Goal: Task Accomplishment & Management: Use online tool/utility

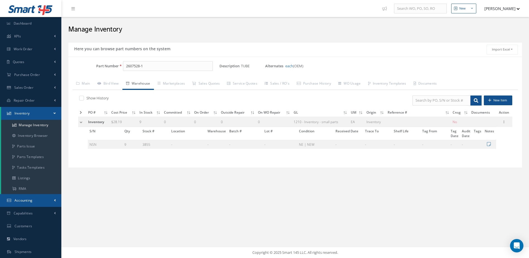
click at [42, 199] on link "Accounting" at bounding box center [30, 200] width 61 height 13
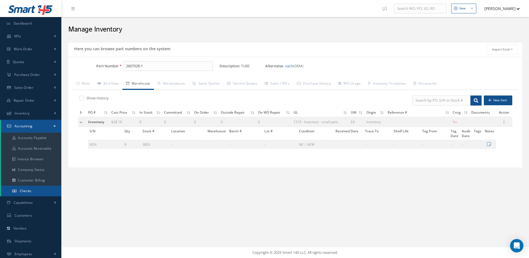
click at [36, 190] on link "Checks" at bounding box center [31, 190] width 60 height 11
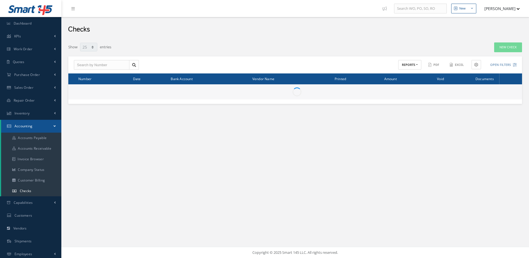
select select "25"
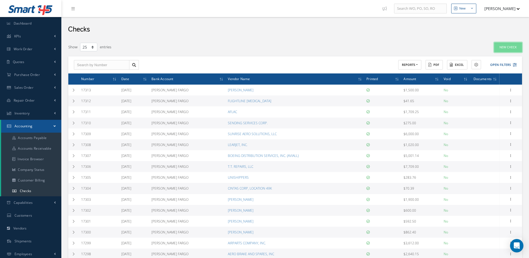
click at [505, 48] on link "New Check" at bounding box center [508, 47] width 28 height 10
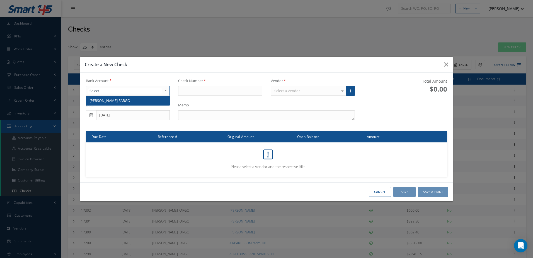
click at [157, 90] on div at bounding box center [128, 91] width 84 height 10
click at [153, 101] on span "WELLS FARGO" at bounding box center [128, 100] width 84 height 9
type input "17314"
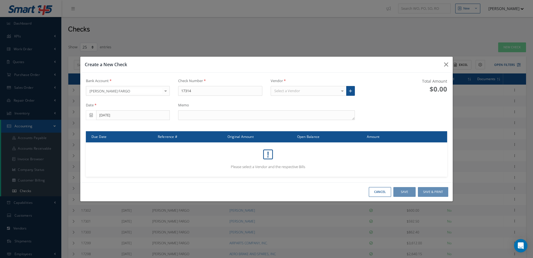
click at [318, 89] on div "Select a Vendor" at bounding box center [309, 91] width 76 height 10
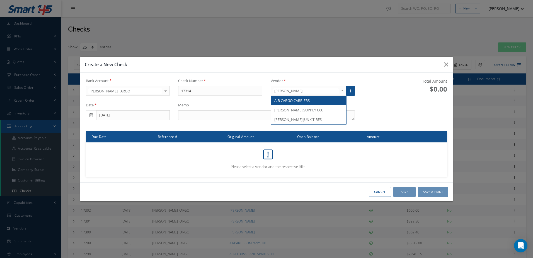
type input "carri"
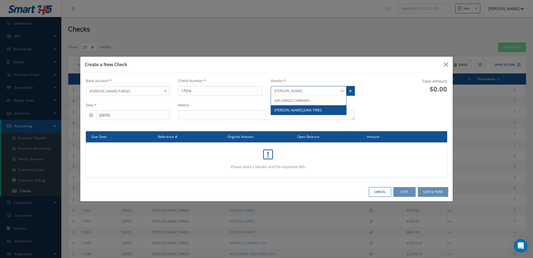
click at [318, 110] on span "CARRILLO JUNK TIRES" at bounding box center [308, 109] width 75 height 9
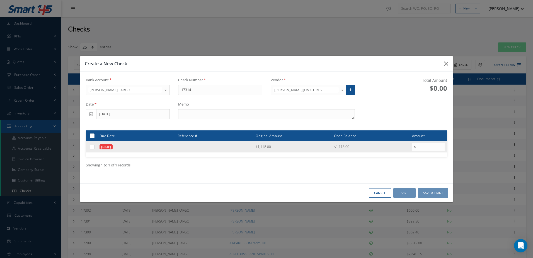
click at [94, 148] on label at bounding box center [94, 146] width 0 height 5
click at [91, 148] on input "checkbox" at bounding box center [93, 147] width 4 height 4
checkbox input "true"
type input "1118.00"
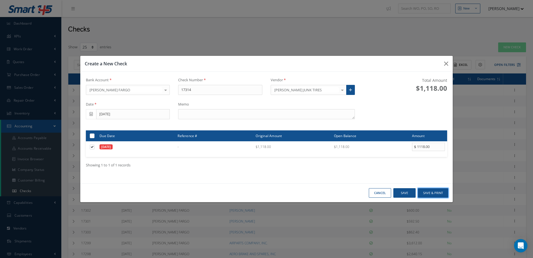
click at [437, 191] on button "Save & Print" at bounding box center [433, 193] width 30 height 10
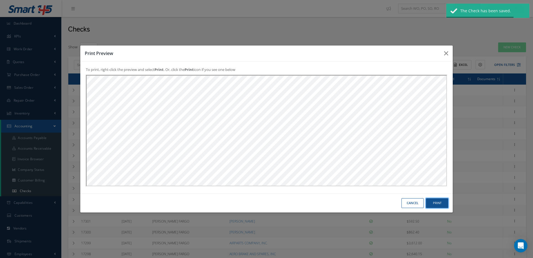
click at [0, 0] on button "Print" at bounding box center [0, 0] width 0 height 0
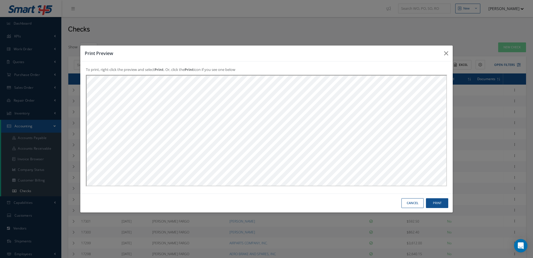
click at [0, 0] on button "Cancel" at bounding box center [0, 0] width 0 height 0
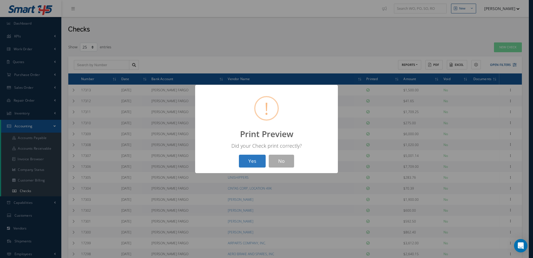
click at [250, 158] on button "Yes" at bounding box center [252, 160] width 27 height 13
